Goal: Information Seeking & Learning: Learn about a topic

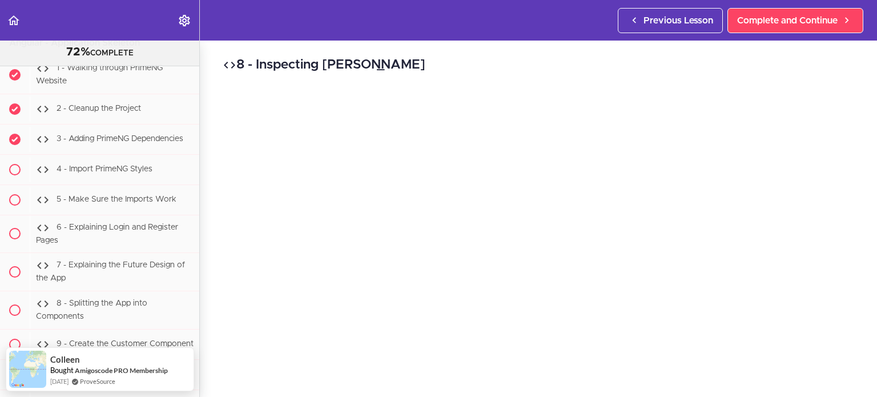
scroll to position [21946, 0]
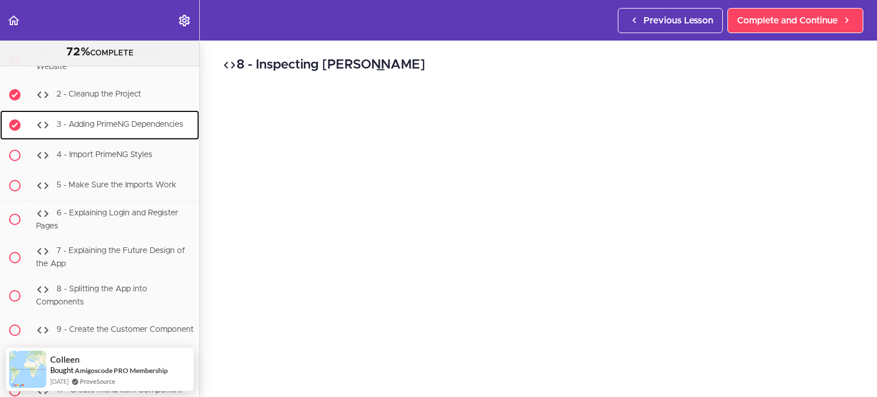
click at [116, 121] on div "3 - Adding PrimeNG Dependencies" at bounding box center [115, 125] width 170 height 25
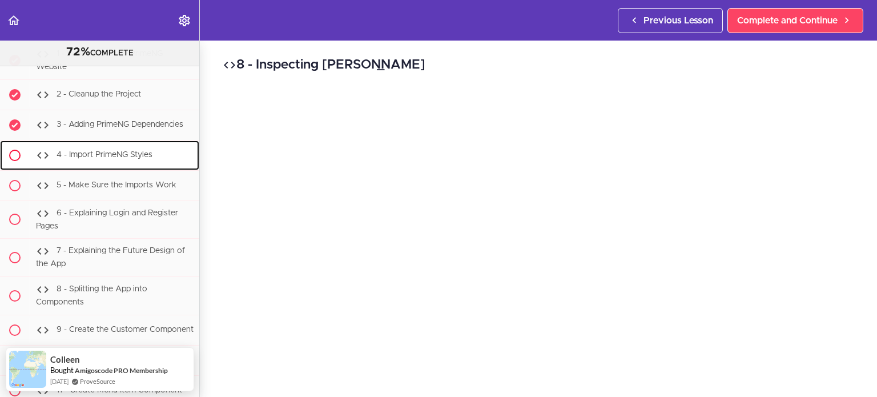
click at [129, 151] on span "4 - Import PrimeNG Styles" at bounding box center [105, 155] width 96 height 8
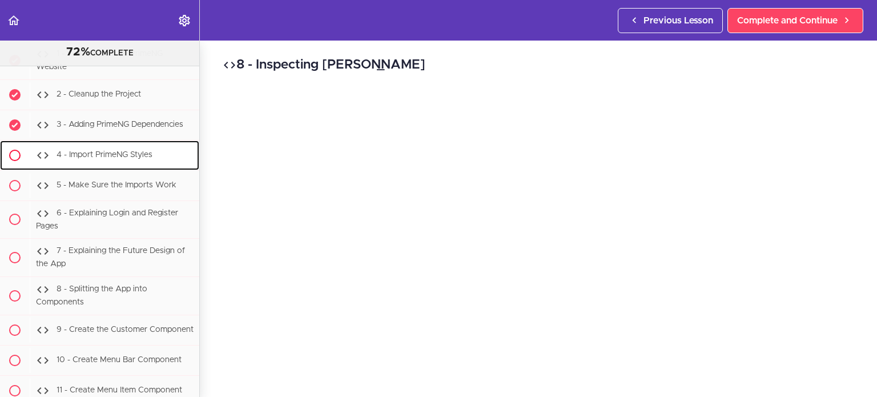
click at [139, 157] on div "4 - Import PrimeNG Styles" at bounding box center [115, 155] width 170 height 25
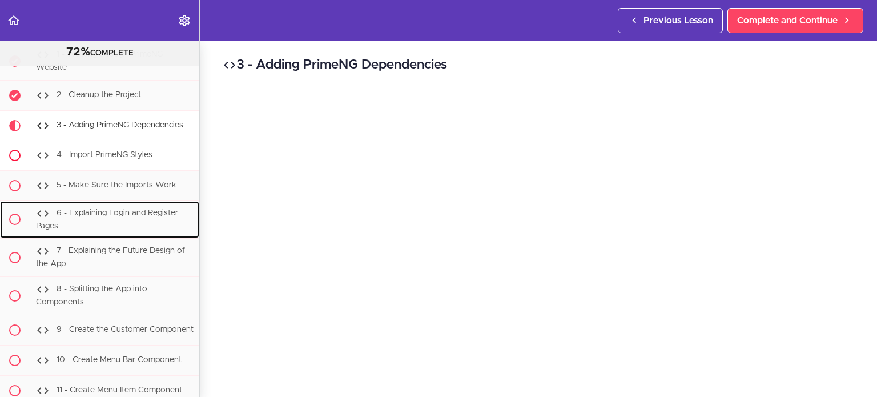
click at [85, 201] on div "6 - Explaining Login and Register Pages" at bounding box center [115, 220] width 170 height 38
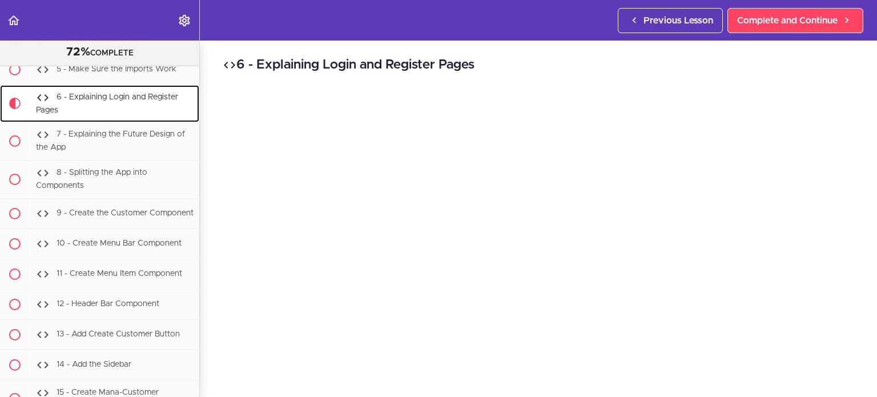
click at [113, 103] on div "6 - Explaining Login and Register Pages" at bounding box center [115, 104] width 170 height 38
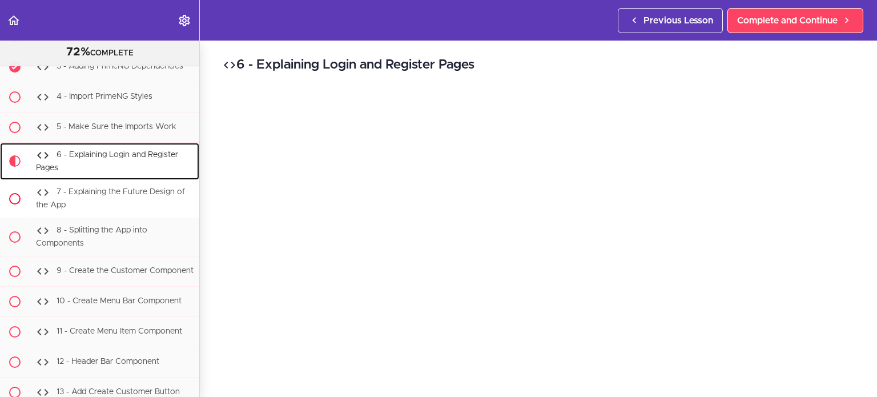
scroll to position [22003, 0]
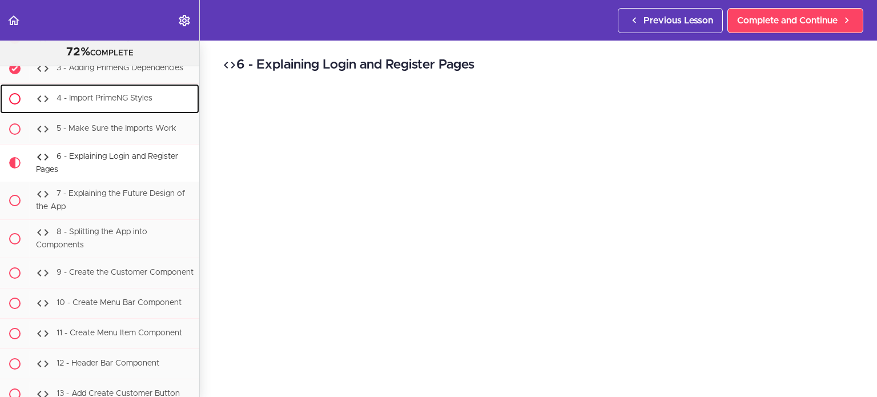
click at [119, 95] on span "4 - Import PrimeNG Styles" at bounding box center [105, 98] width 96 height 8
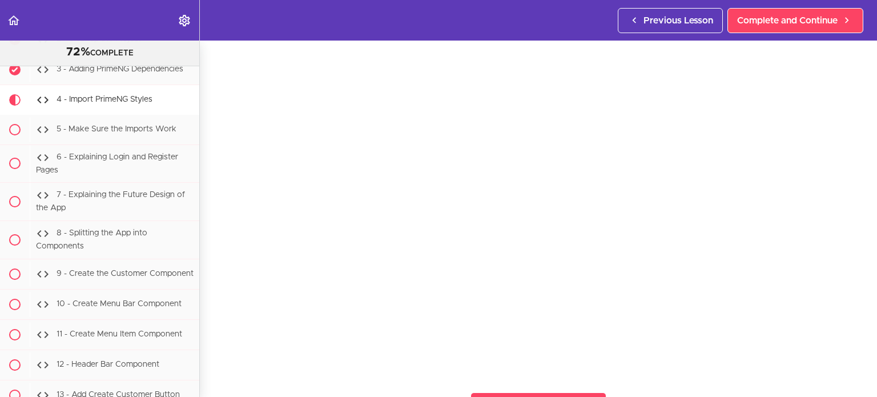
scroll to position [70, 0]
